Goal: Task Accomplishment & Management: Manage account settings

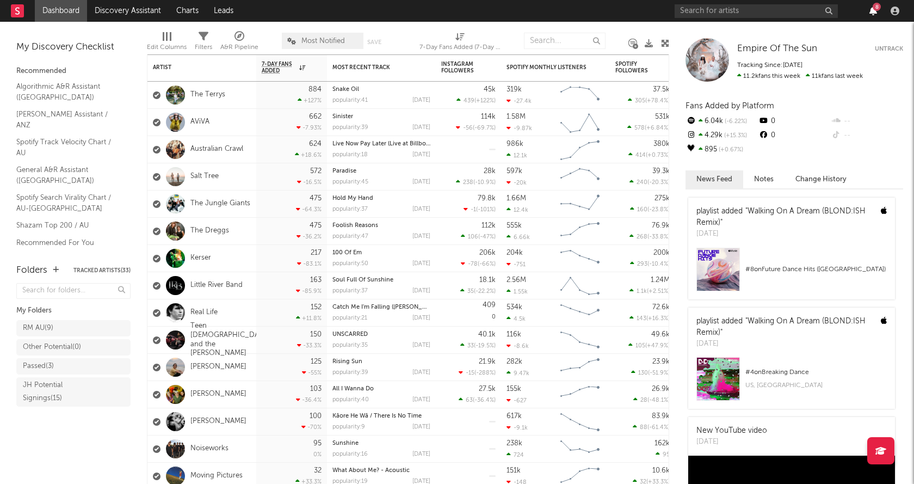
click at [872, 9] on button "8" at bounding box center [874, 11] width 8 height 9
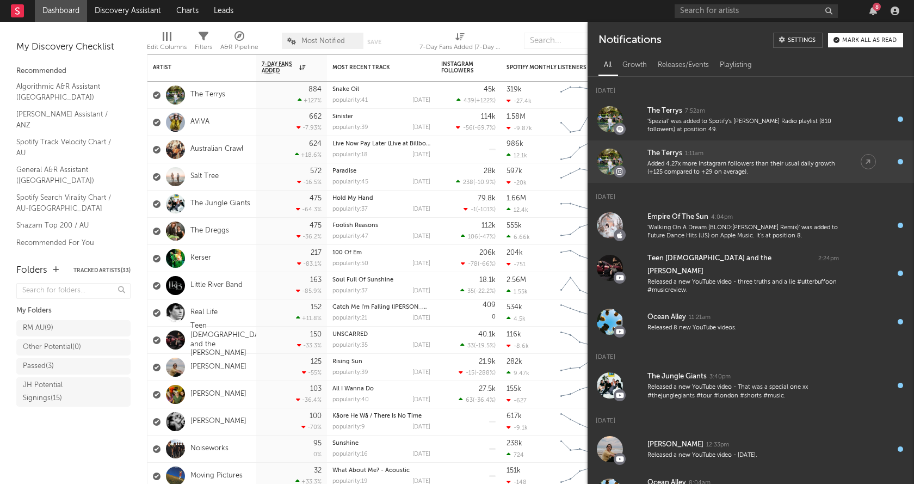
scroll to position [75, 0]
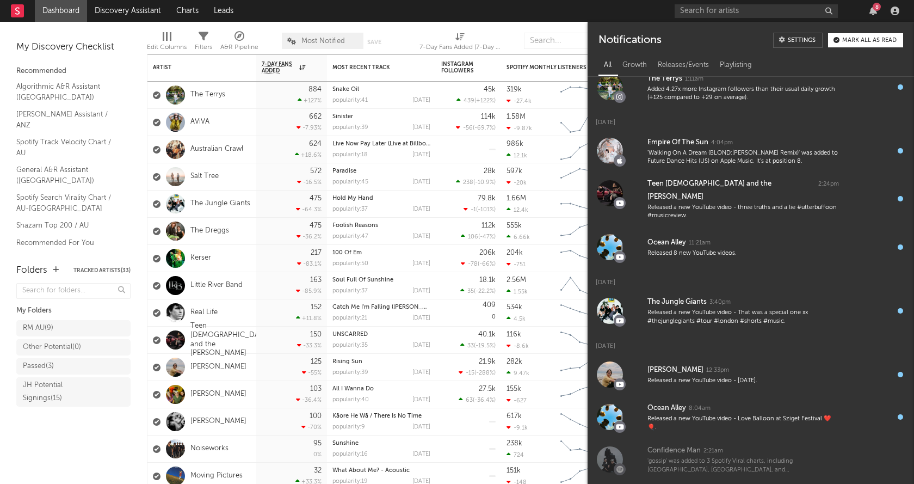
click at [860, 46] on button "Mark all as read" at bounding box center [865, 40] width 75 height 14
